Goal: Task Accomplishment & Management: Complete application form

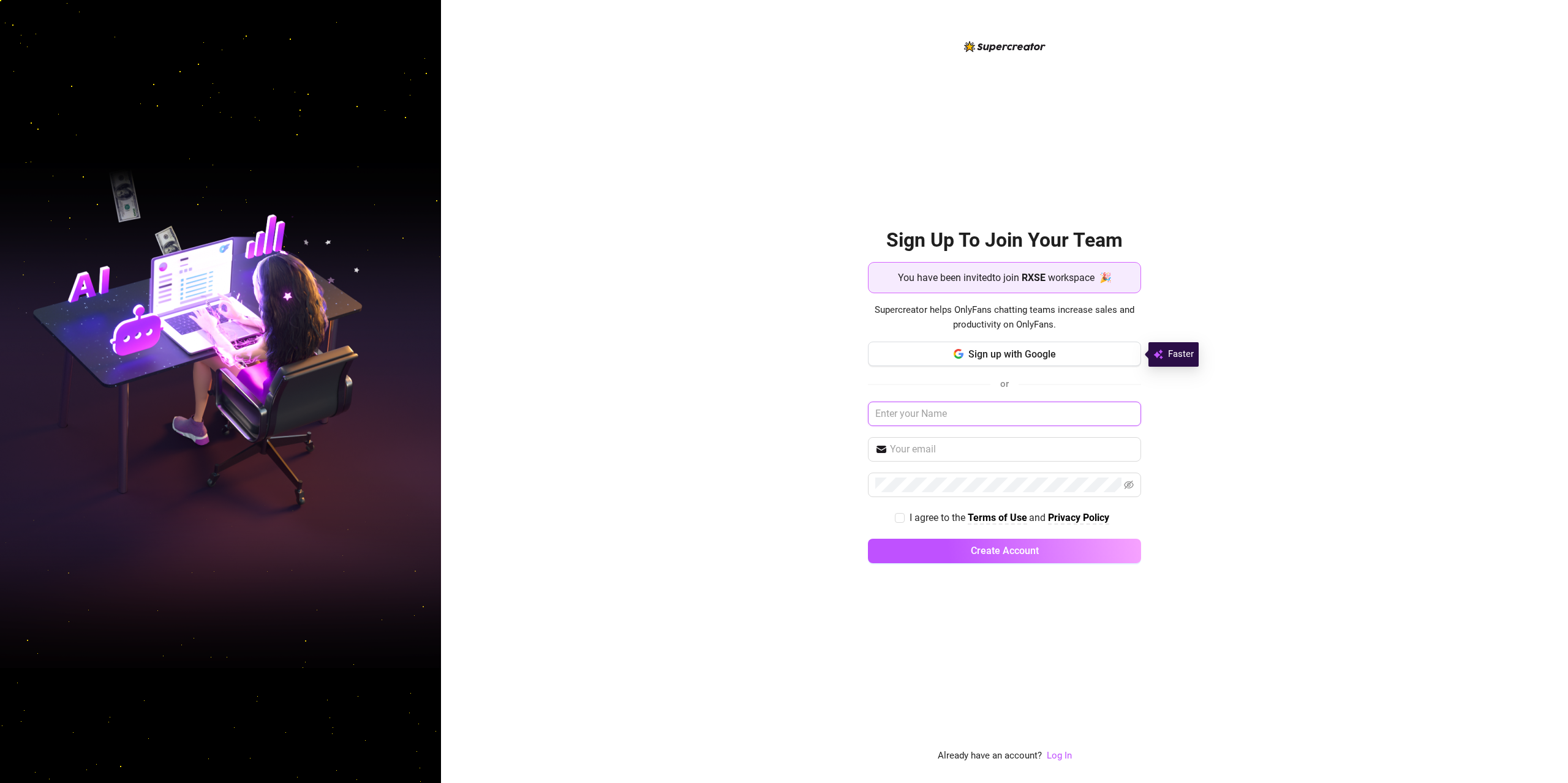
click at [941, 414] on input "text" at bounding box center [1004, 414] width 273 height 24
type input "austin"
click at [930, 444] on input "amnot" at bounding box center [1012, 448] width 244 height 15
type input "[EMAIL_ADDRESS][DOMAIN_NAME]"
click at [1128, 482] on icon "eye-invisible" at bounding box center [1129, 485] width 9 height 9
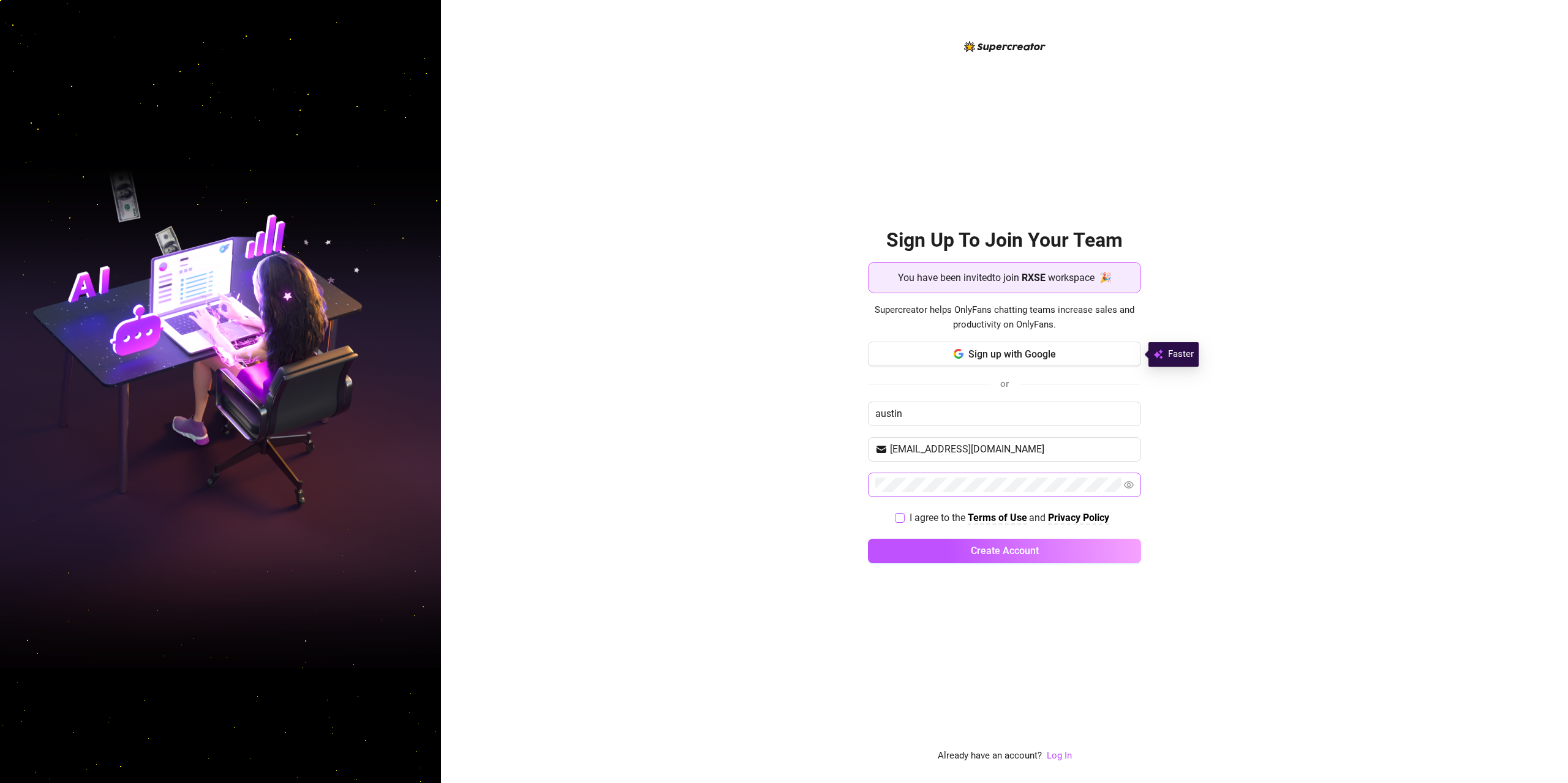
click at [899, 515] on input "I agree to the Terms of Use and Privacy Policy" at bounding box center [899, 517] width 9 height 9
checkbox input "true"
click at [982, 553] on span "Create Account" at bounding box center [1005, 550] width 68 height 12
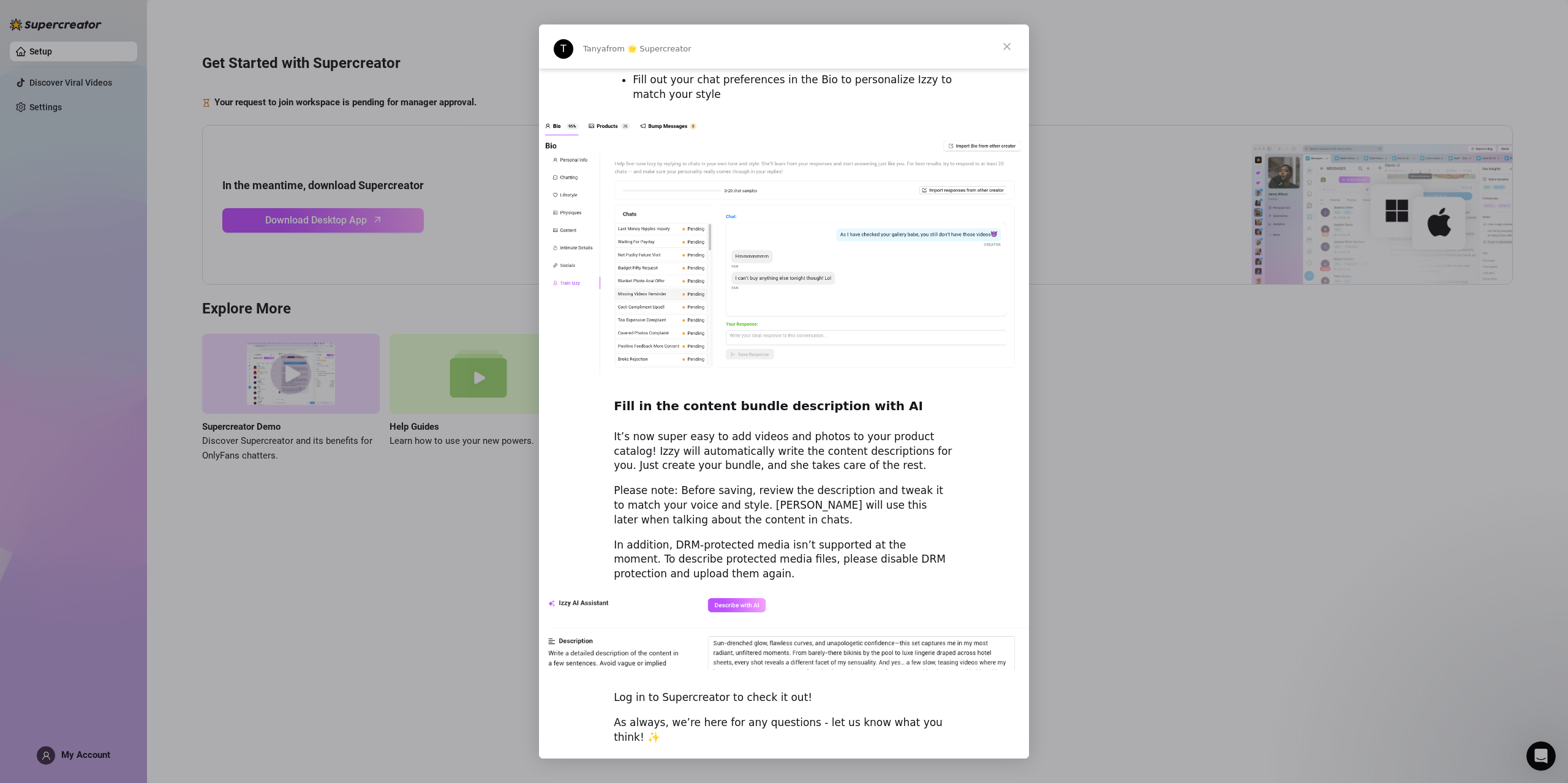
scroll to position [616, 0]
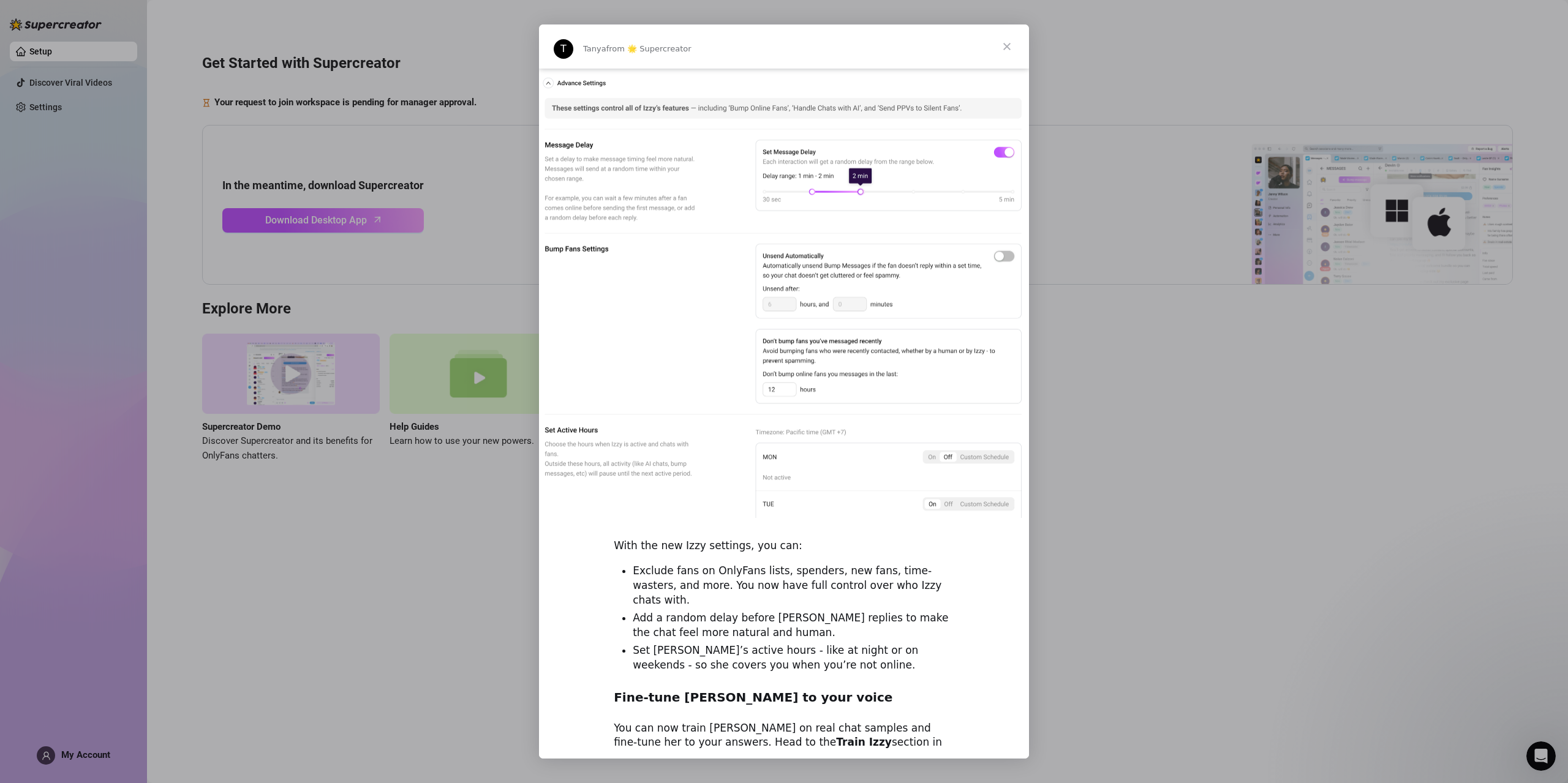
click at [1007, 48] on span "Close" at bounding box center [1006, 46] width 44 height 44
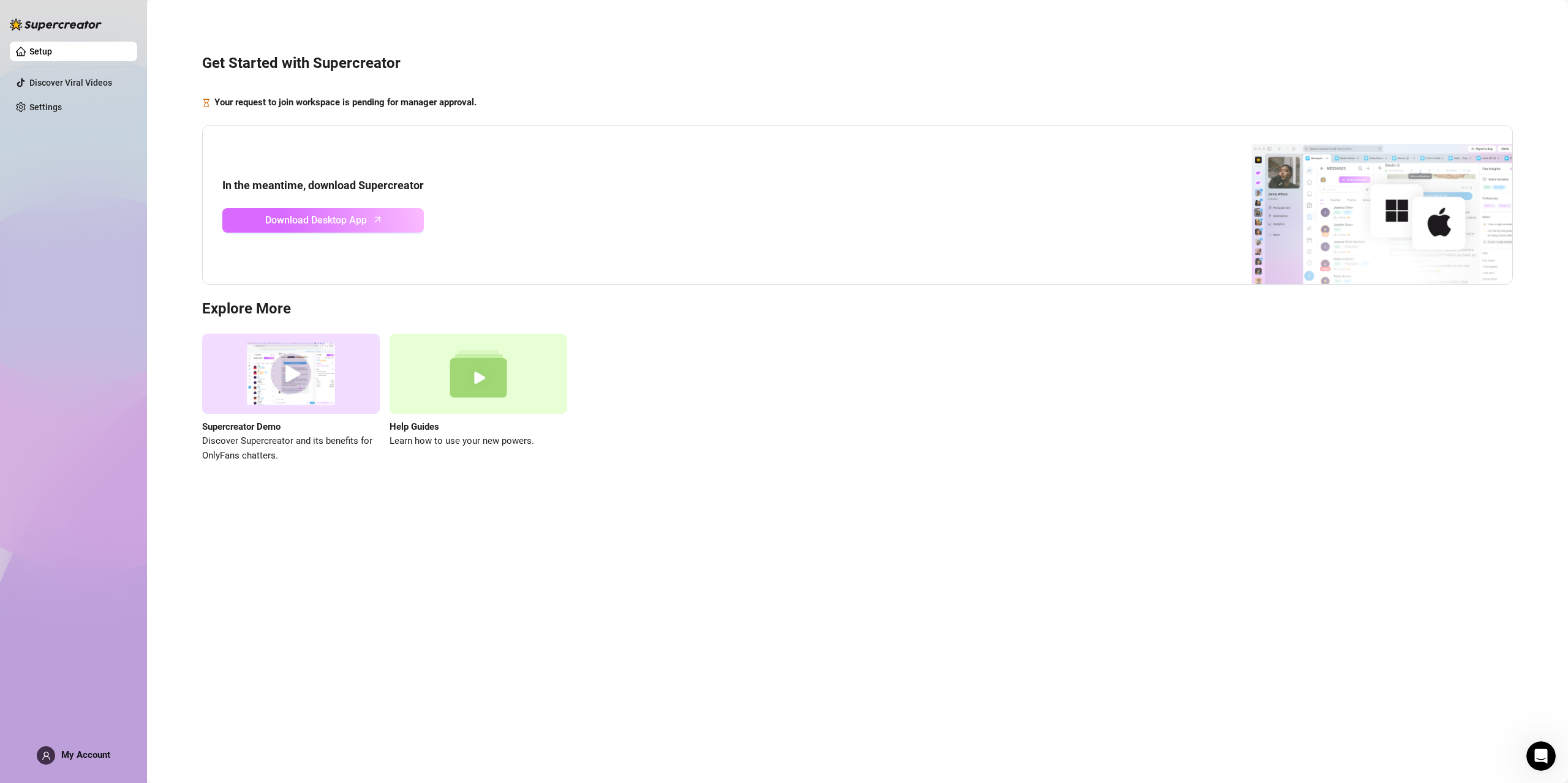
click at [324, 223] on span "Download Desktop App" at bounding box center [316, 220] width 102 height 16
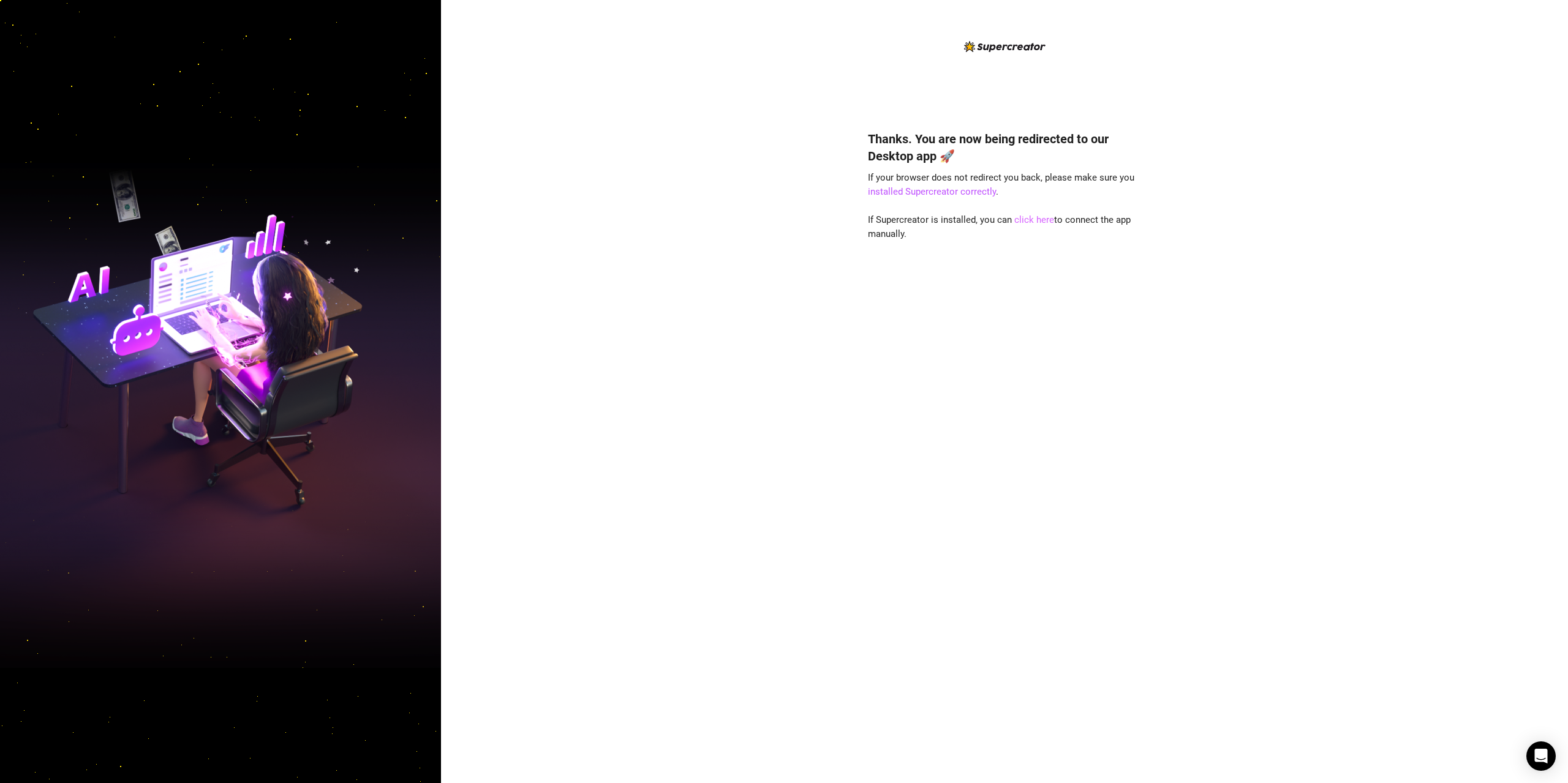
click at [1025, 219] on link "click here" at bounding box center [1034, 219] width 40 height 11
